Goal: Complete application form: Complete application form

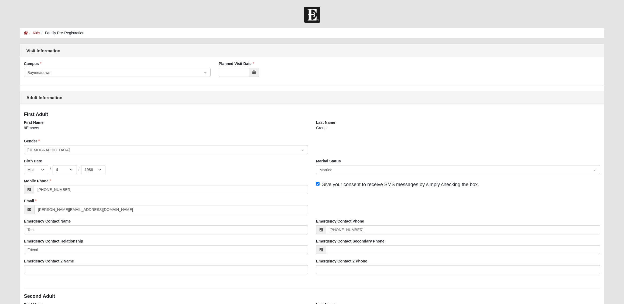
select select "3"
select select "4"
select select "1986"
select select "3"
select select "4"
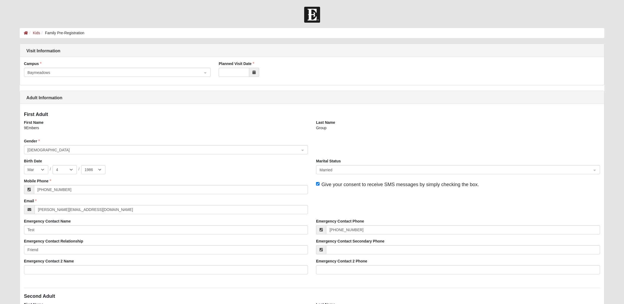
select select "1986"
select select "12"
select select "7"
select select "2014"
select select "1"
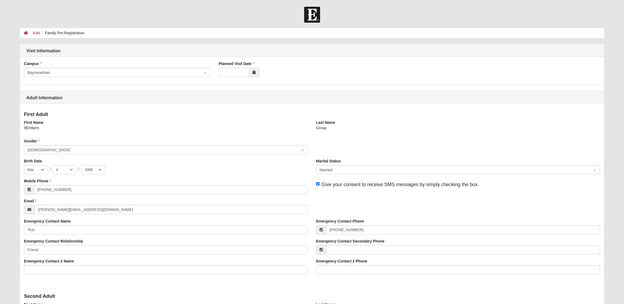
select select "1"
select select "2015"
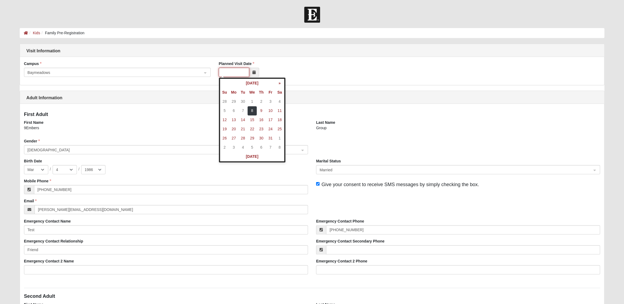
click at [244, 70] on input "Planned Visit Date" at bounding box center [234, 72] width 30 height 9
